Goal: Task Accomplishment & Management: Manage account settings

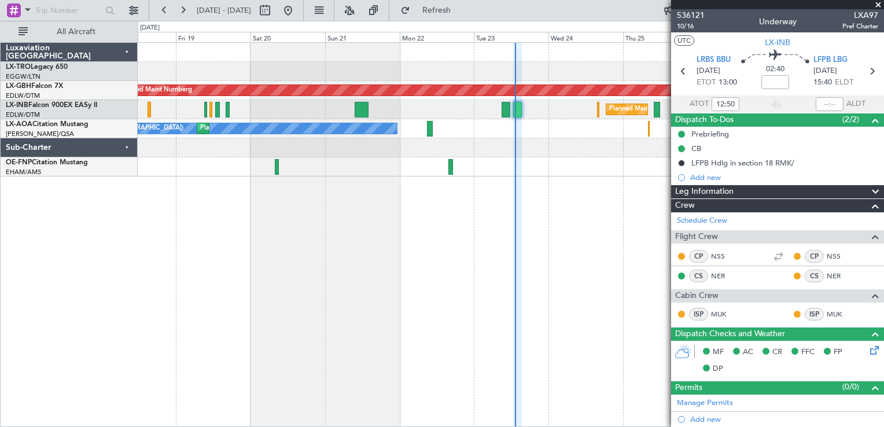
scroll to position [244, 0]
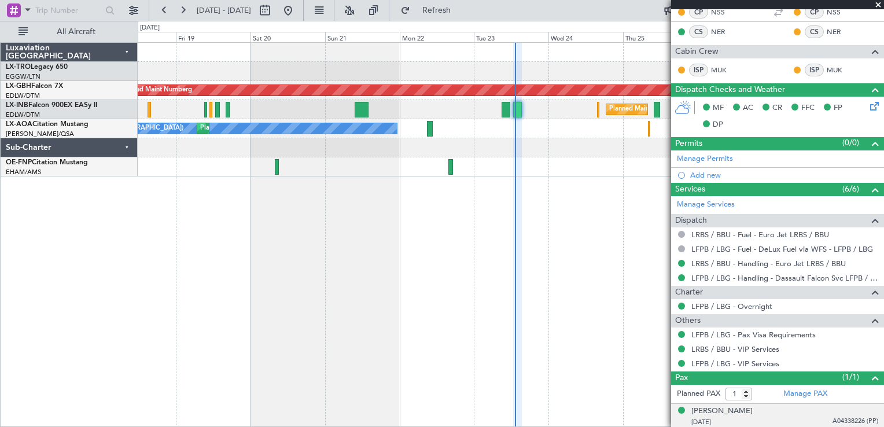
click at [754, 404] on li "[PERSON_NAME] [DATE] A04338226 (PP)" at bounding box center [777, 417] width 213 height 26
click at [753, 408] on div "[PERSON_NAME]" at bounding box center [721, 412] width 61 height 12
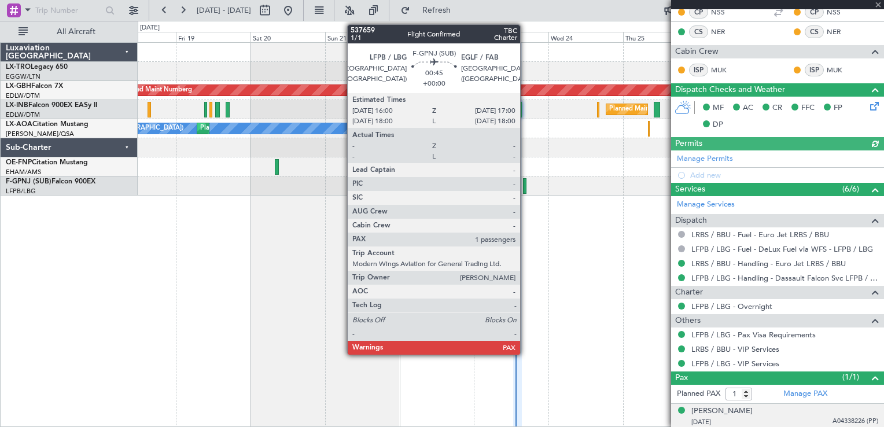
click at [525, 187] on div at bounding box center [524, 186] width 3 height 16
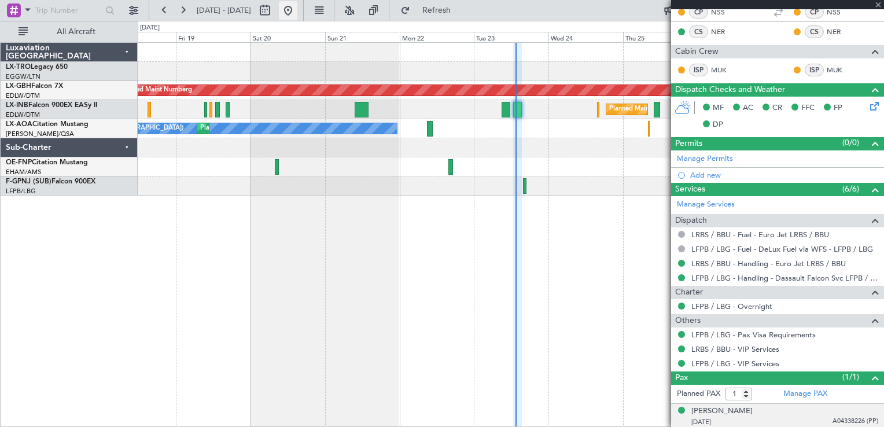
scroll to position [0, 0]
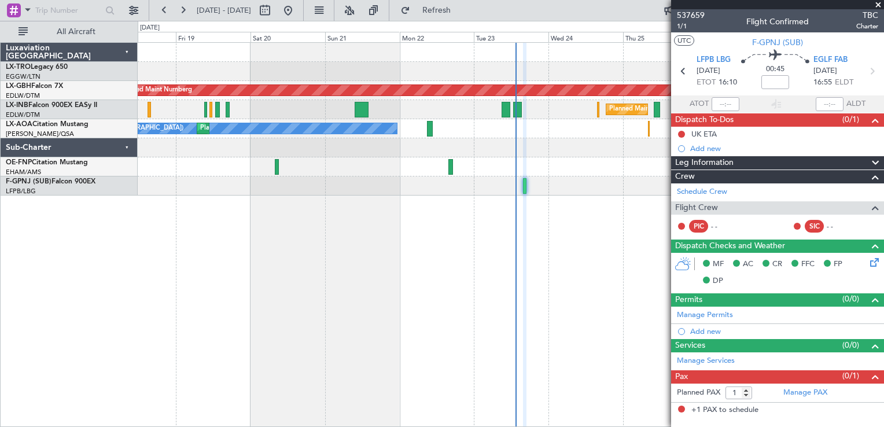
click at [529, 115] on div "Planned Maint [GEOGRAPHIC_DATA] ([GEOGRAPHIC_DATA])" at bounding box center [511, 109] width 746 height 19
click at [688, 13] on span "537659" at bounding box center [691, 15] width 28 height 12
click at [137, 6] on button at bounding box center [133, 10] width 19 height 19
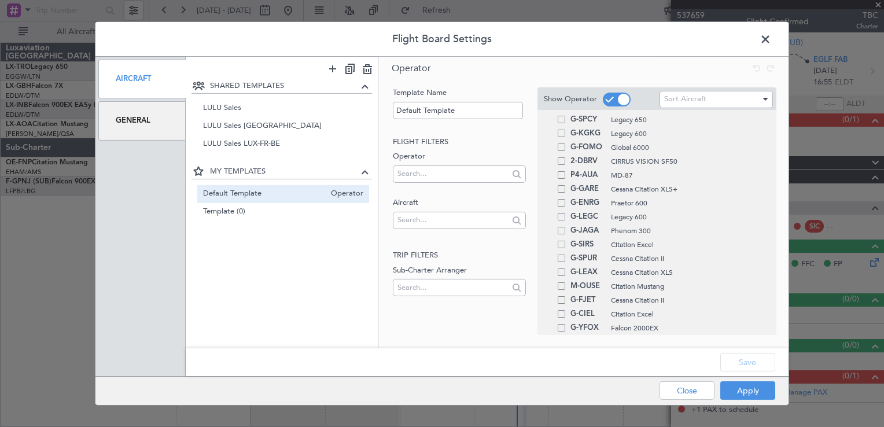
scroll to position [196, 0]
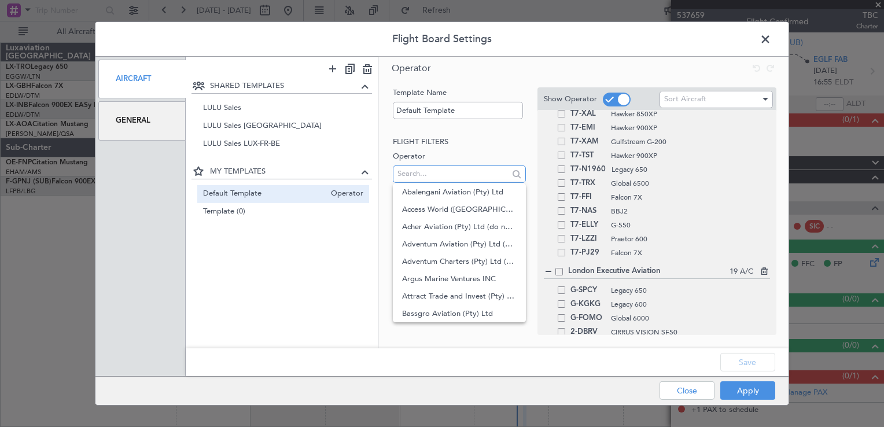
click at [447, 178] on input "text" at bounding box center [452, 173] width 111 height 17
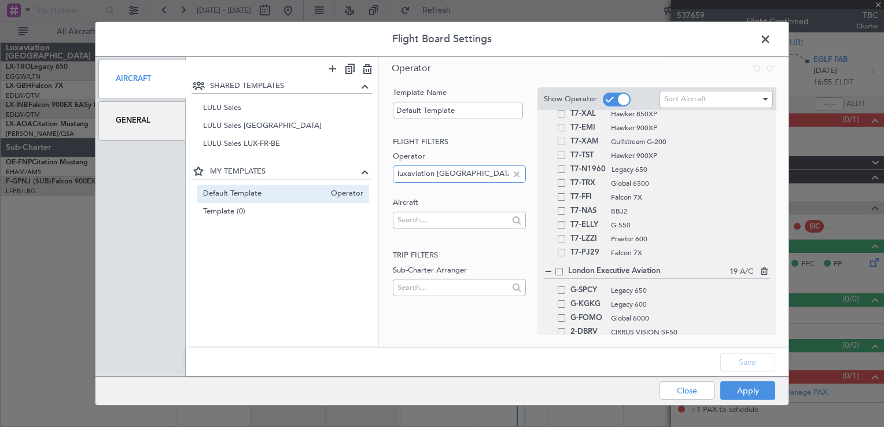
click at [499, 175] on input "luxaviation [GEOGRAPHIC_DATA]" at bounding box center [452, 173] width 111 height 17
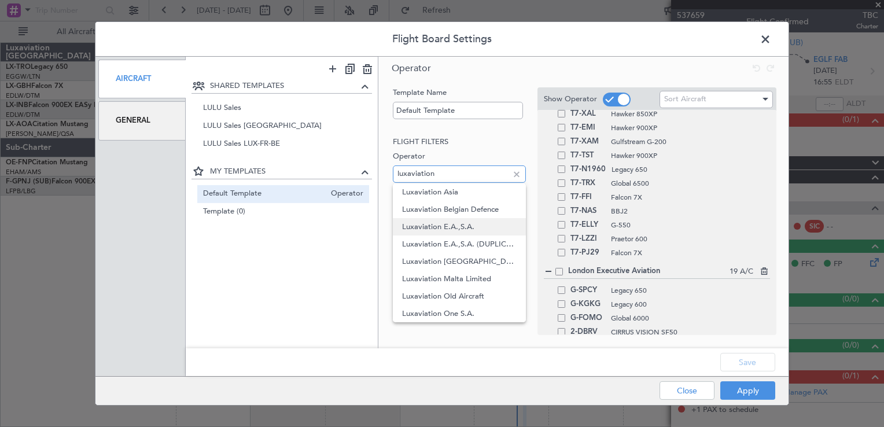
type input "luxaviation"
click at [452, 224] on span "Luxaviation E.A.,S.A." at bounding box center [459, 226] width 114 height 17
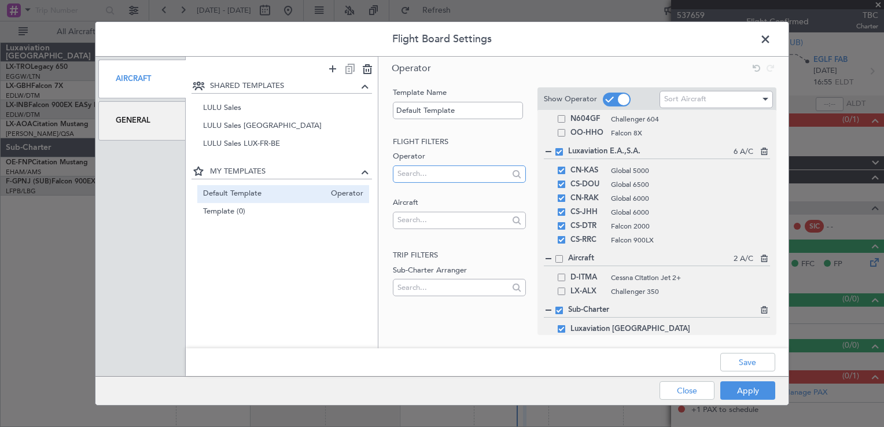
scroll to position [910, 0]
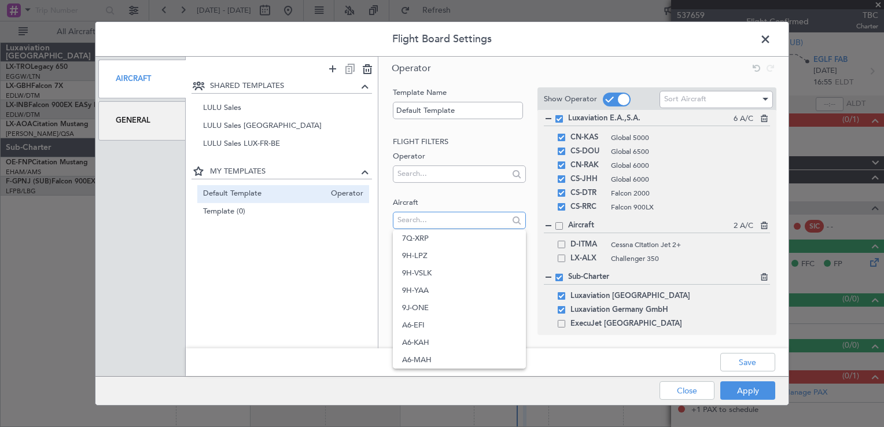
click at [422, 223] on input "text" at bounding box center [452, 219] width 111 height 17
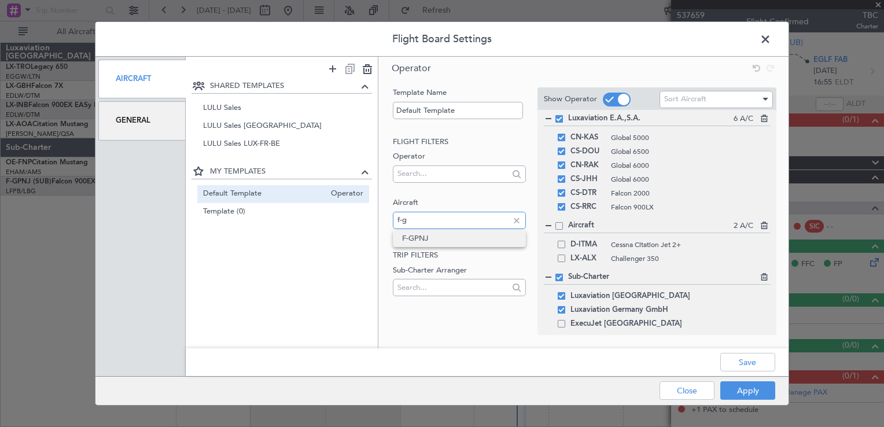
type input "f-g"
click at [418, 242] on span "F-GPNJ" at bounding box center [459, 238] width 114 height 17
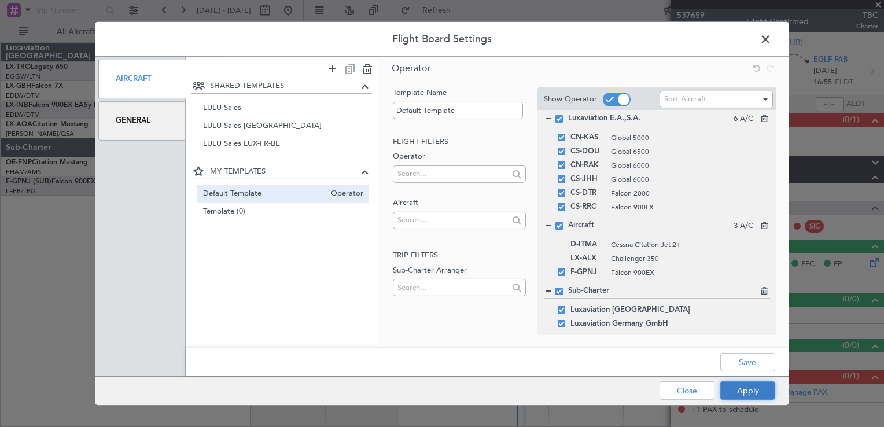
click at [754, 385] on button "Apply" at bounding box center [747, 390] width 55 height 19
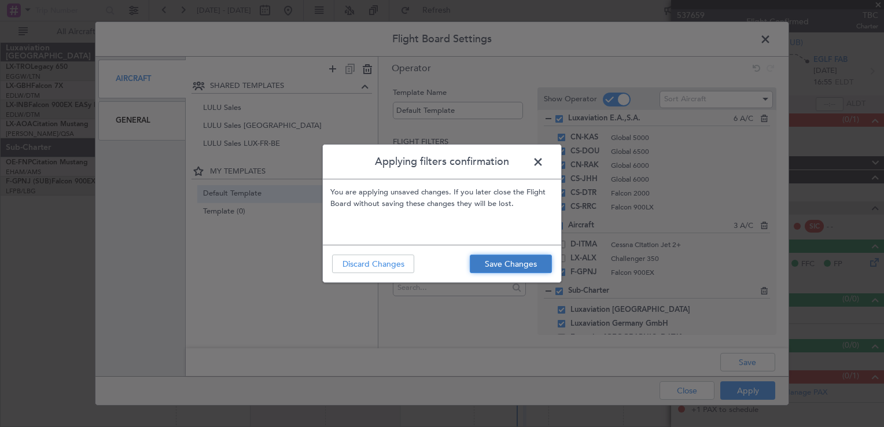
click at [507, 263] on button "Save Changes" at bounding box center [511, 264] width 82 height 19
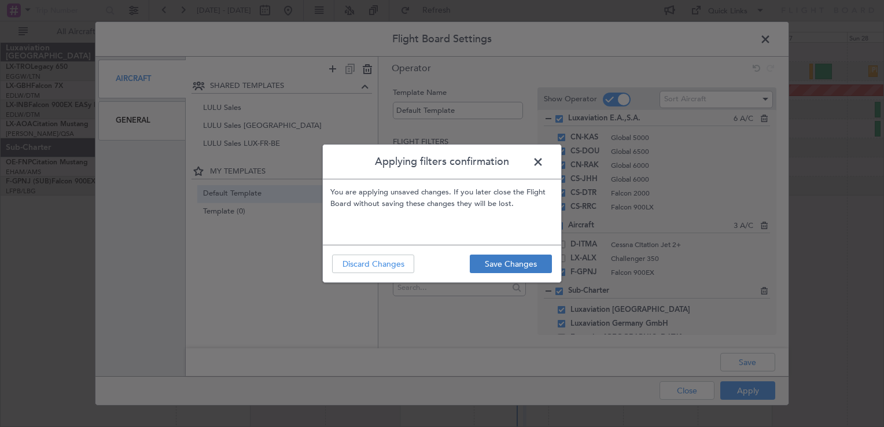
type input "0"
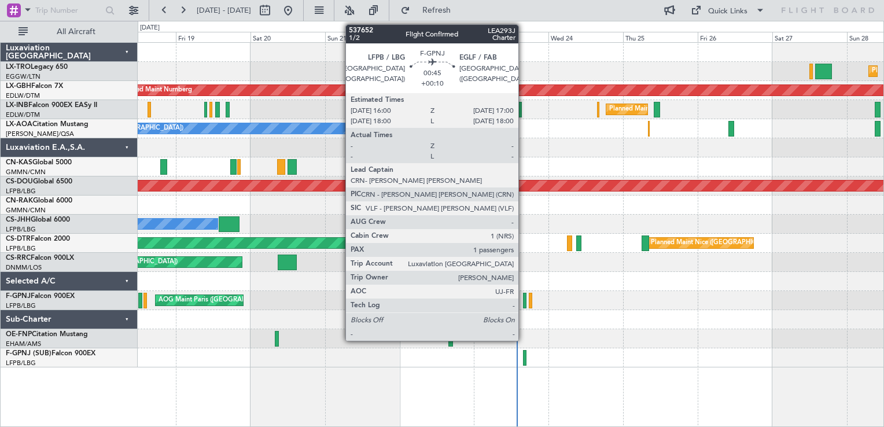
click at [524, 301] on div at bounding box center [524, 301] width 3 height 16
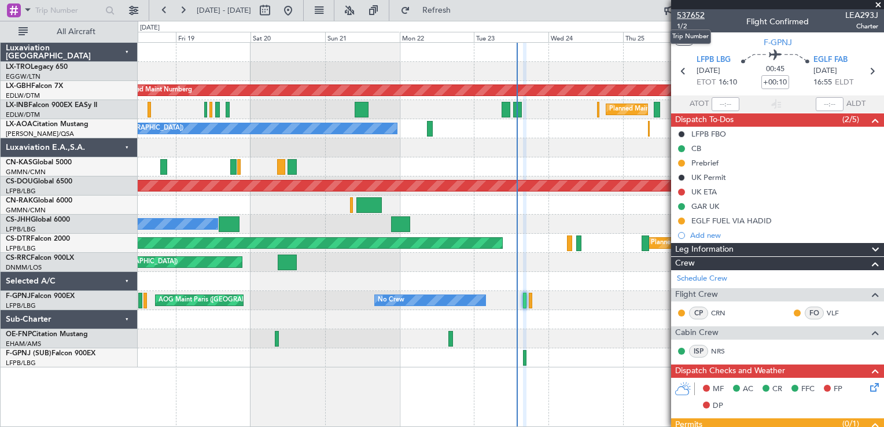
click at [692, 20] on span "537652" at bounding box center [691, 15] width 28 height 12
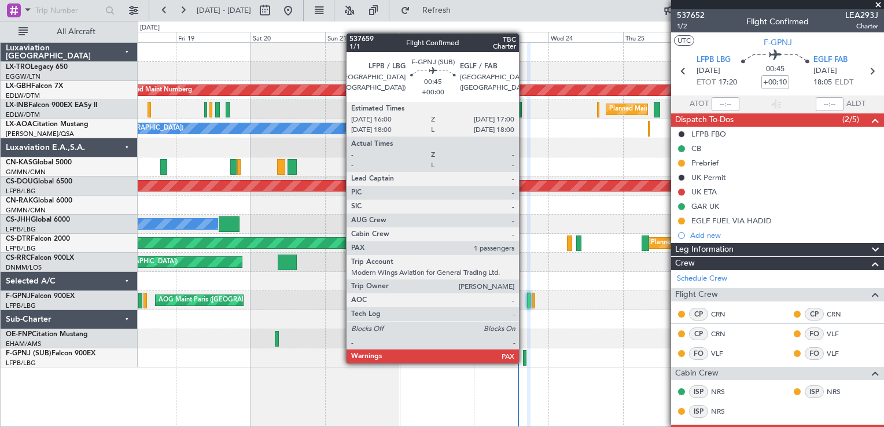
click at [524, 362] on div at bounding box center [524, 358] width 3 height 16
